Goal: Task Accomplishment & Management: Manage account settings

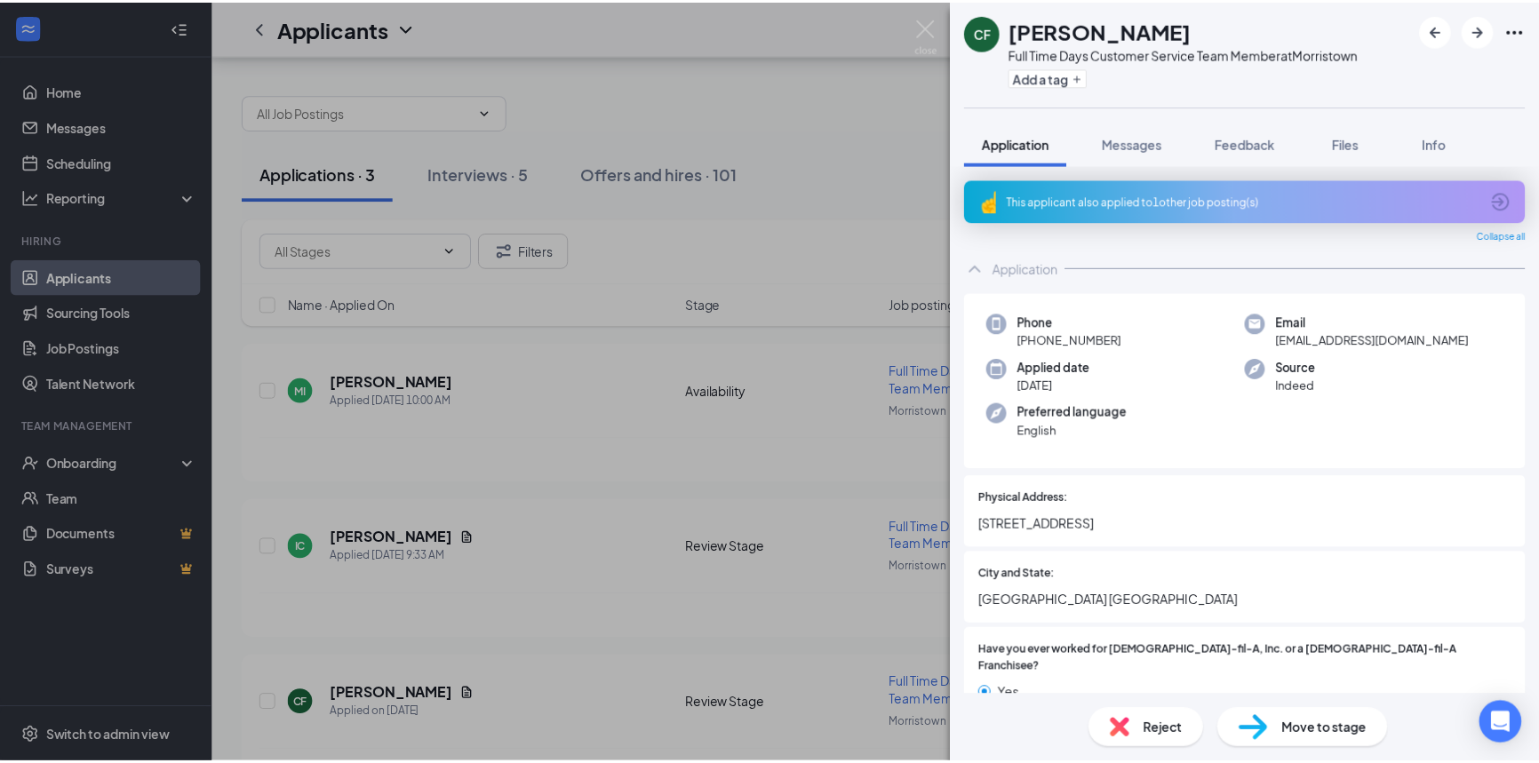
scroll to position [49, 0]
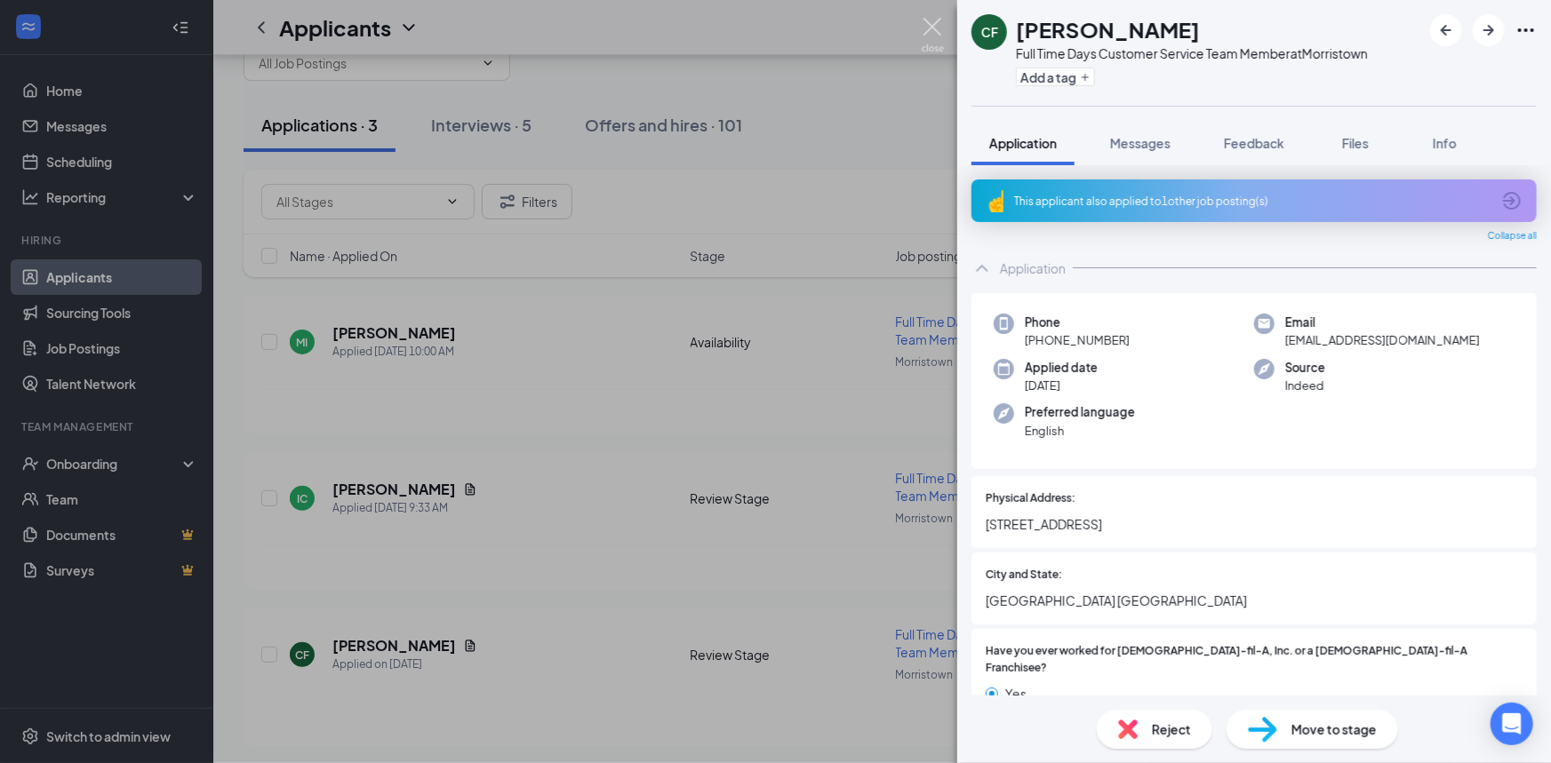
click at [933, 20] on img at bounding box center [933, 35] width 22 height 35
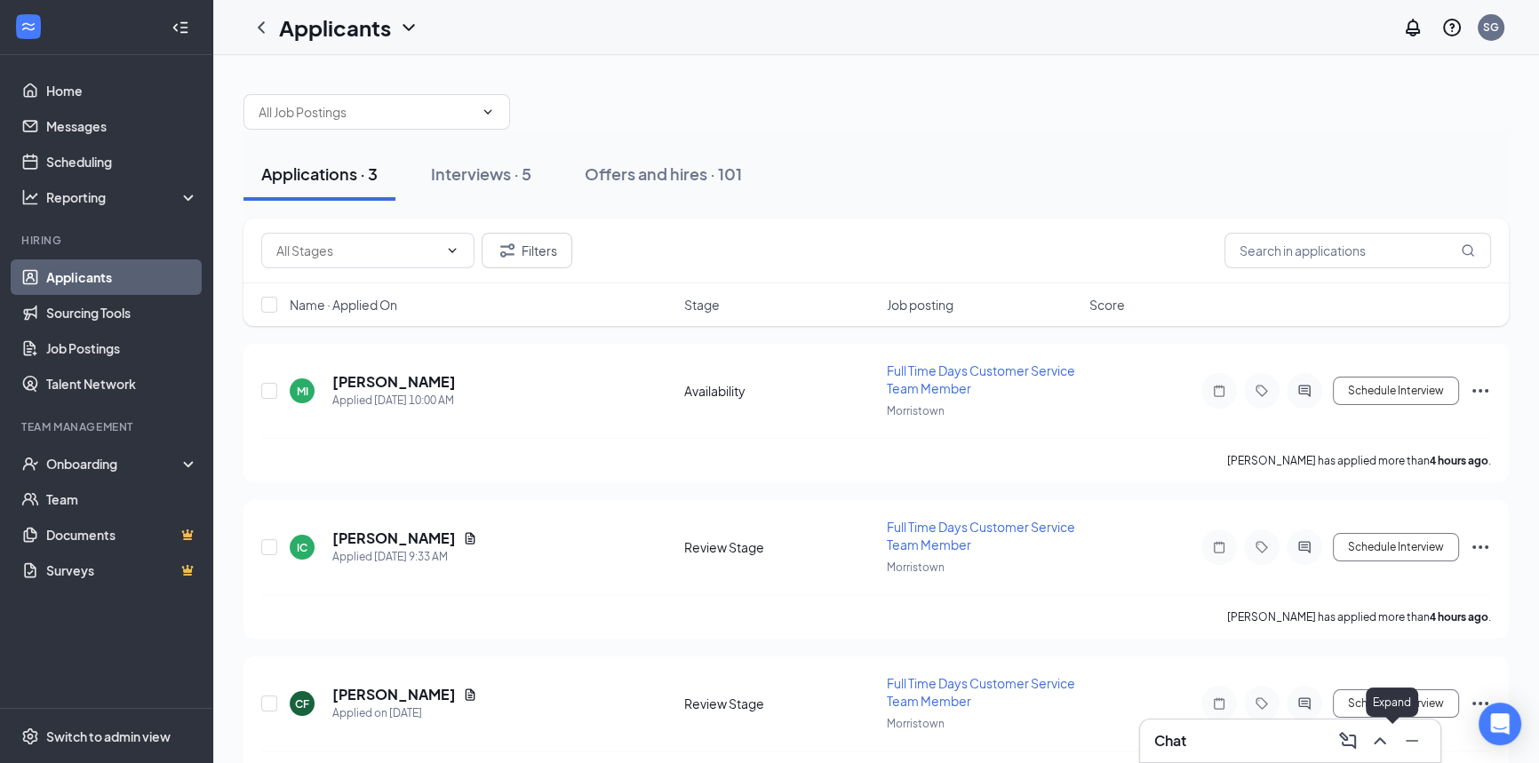
click at [1384, 742] on icon "ChevronUp" at bounding box center [1380, 741] width 12 height 7
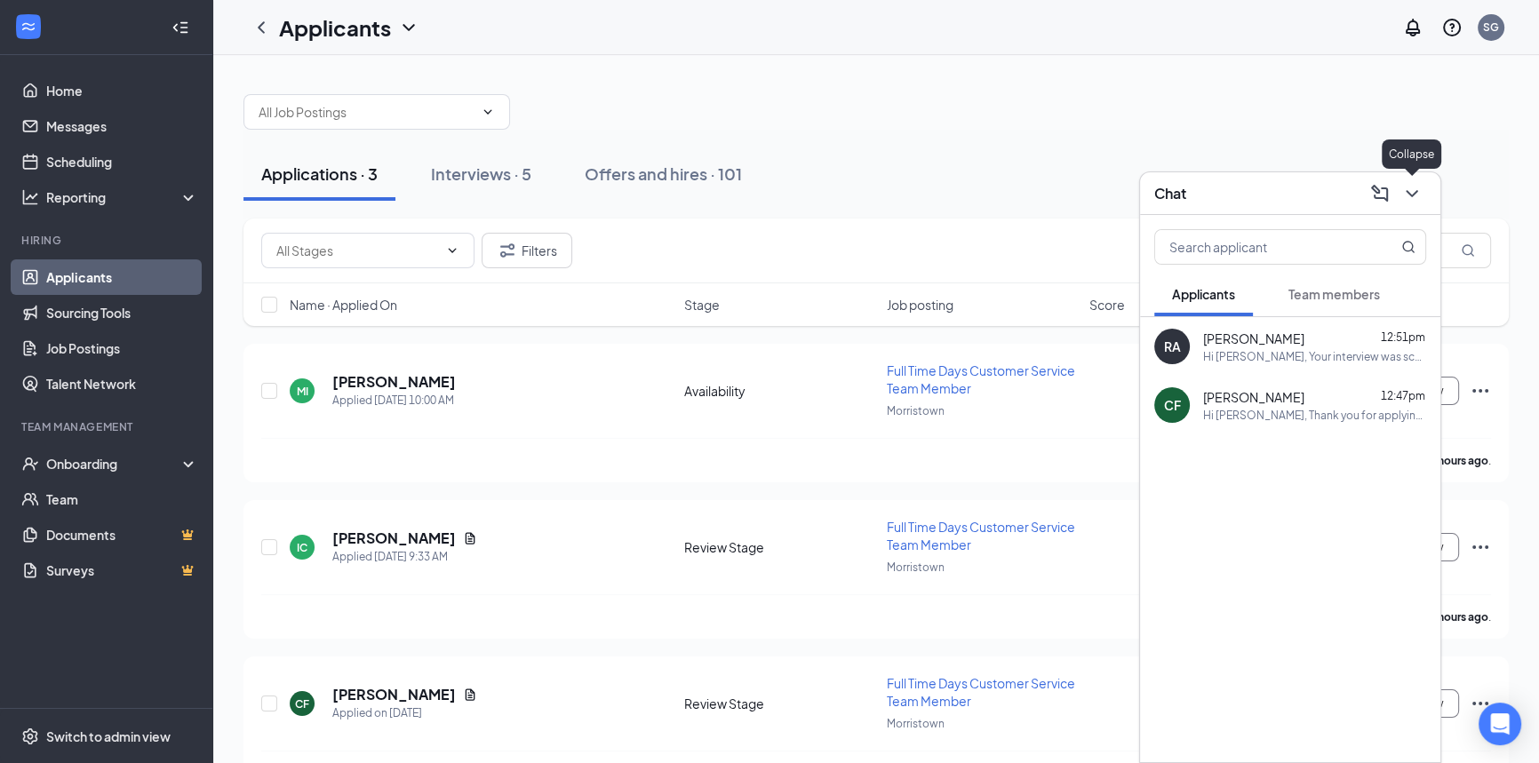
click at [1419, 199] on icon "ChevronDown" at bounding box center [1411, 193] width 21 height 21
